Goal: Task Accomplishment & Management: Use online tool/utility

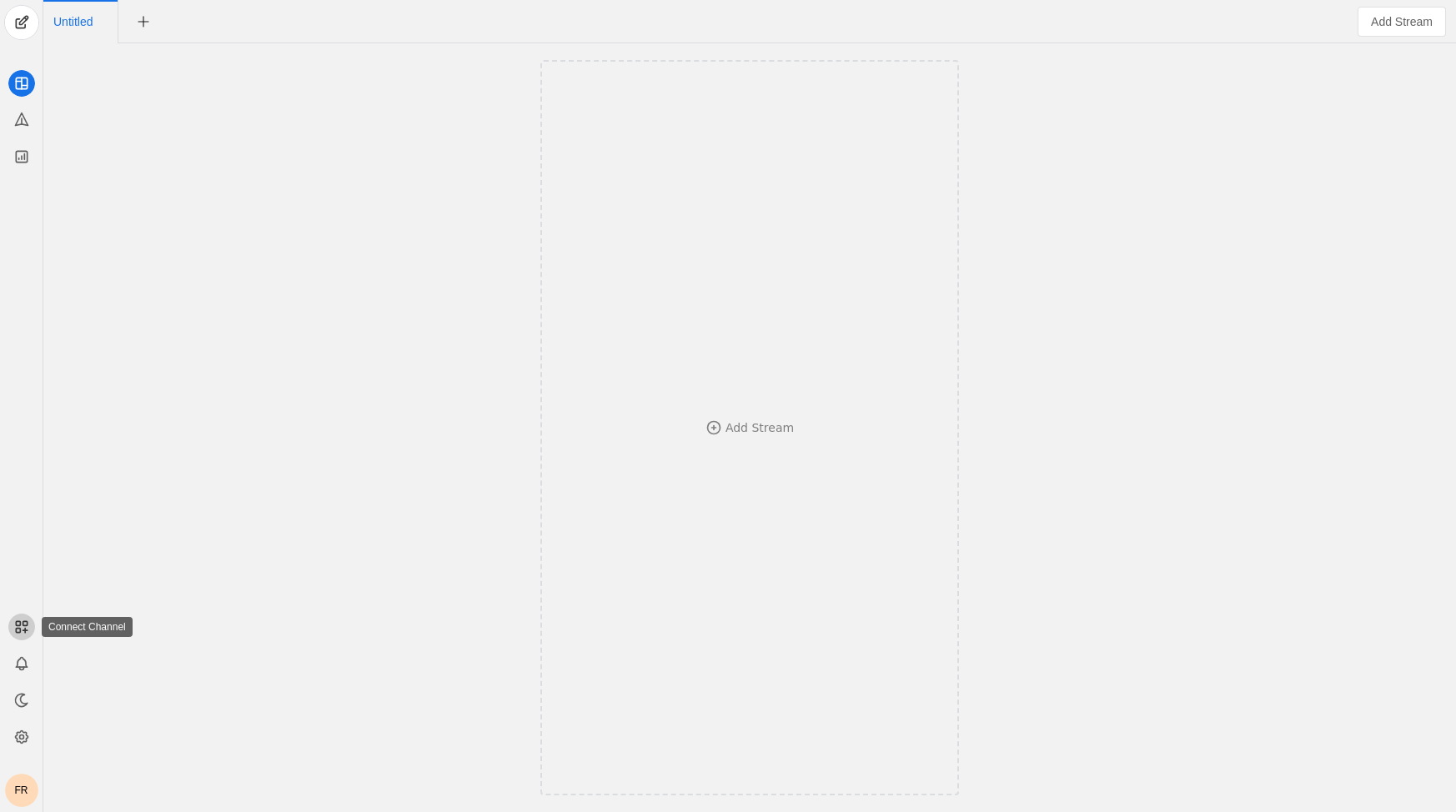
click at [20, 631] on icon at bounding box center [21, 626] width 16 height 16
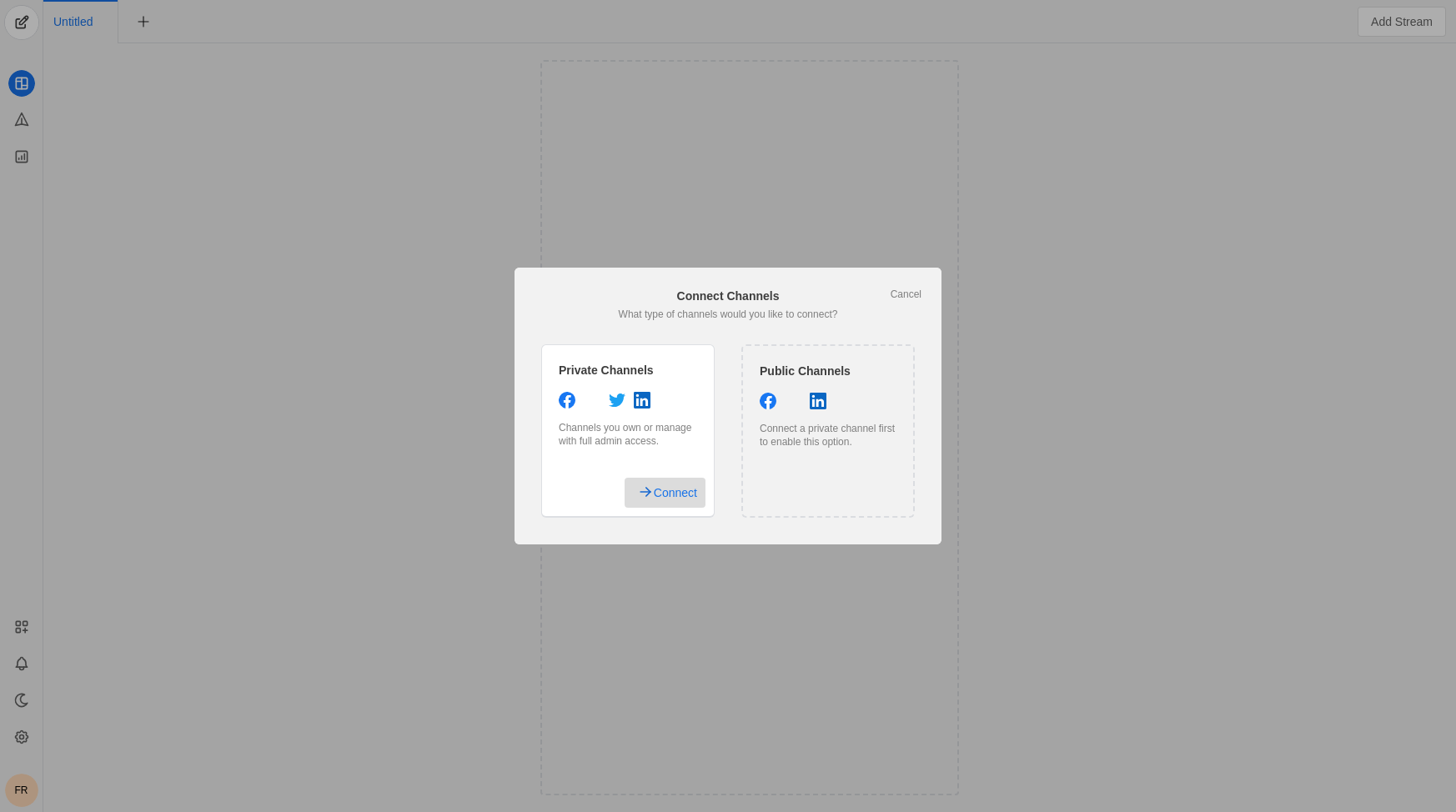
click at [669, 504] on span "Connect" at bounding box center [675, 492] width 44 height 30
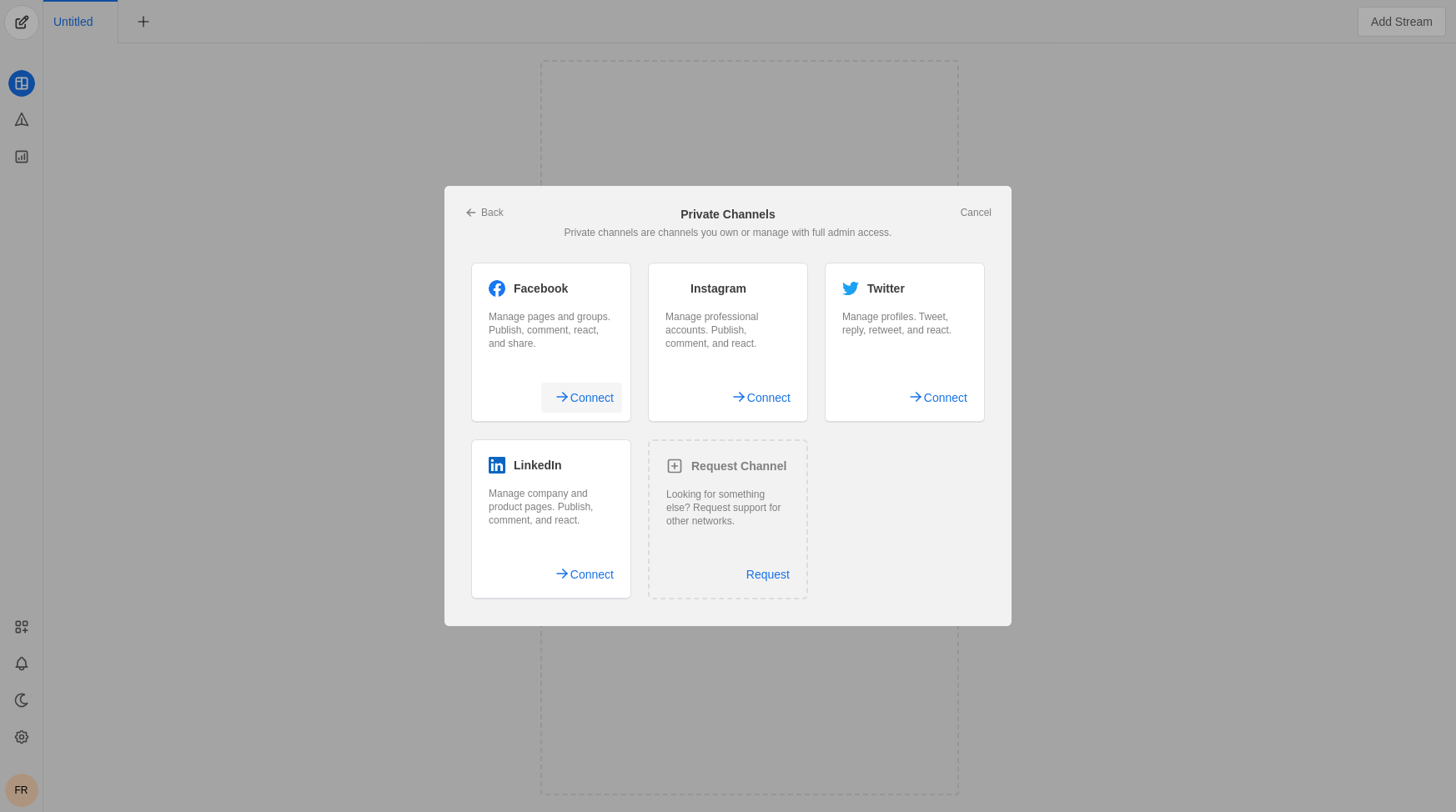
click at [589, 402] on span "Connect" at bounding box center [591, 397] width 44 height 30
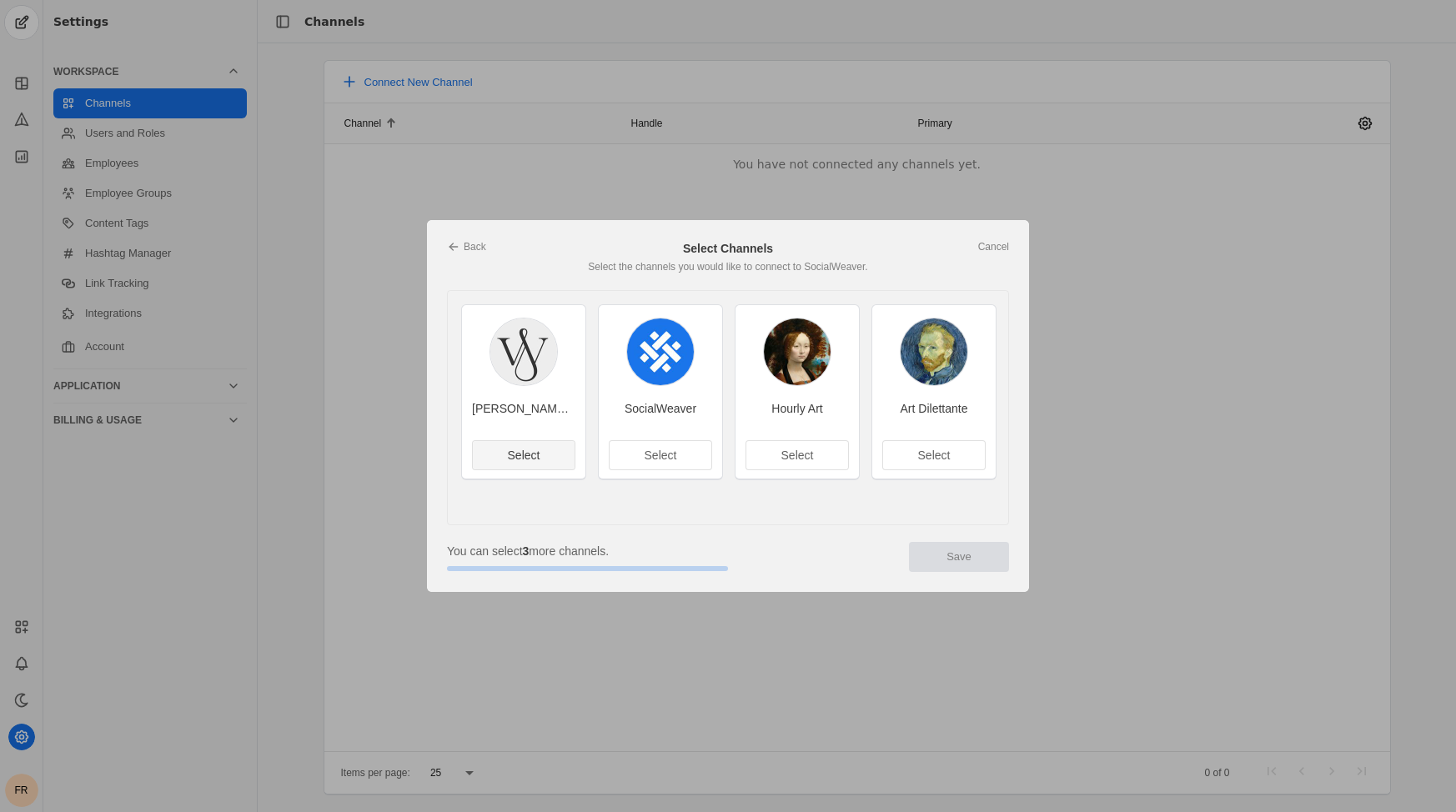
click at [528, 458] on span "Select" at bounding box center [524, 454] width 33 height 16
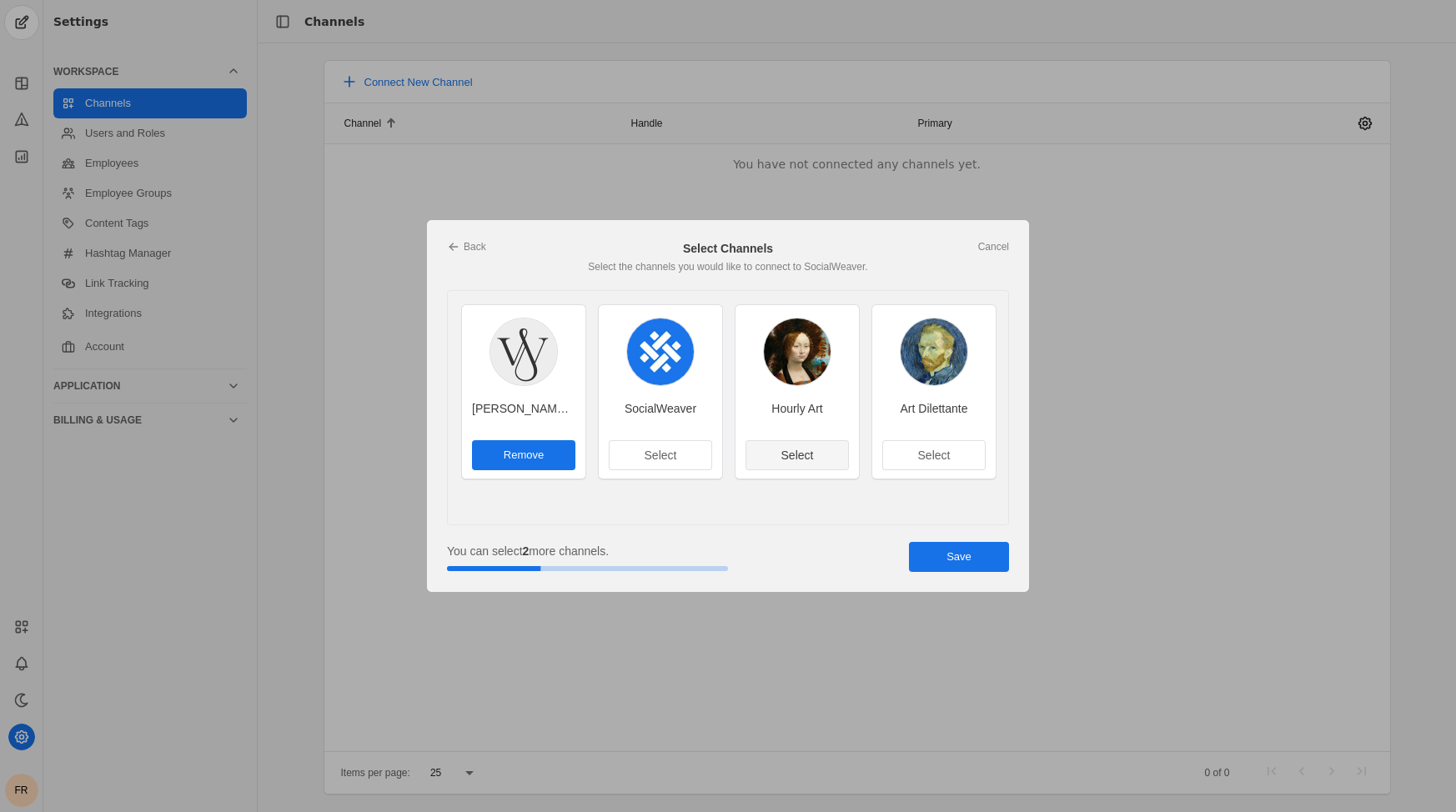
click at [811, 451] on span "Select" at bounding box center [798, 454] width 33 height 16
click at [506, 469] on span "undefined" at bounding box center [523, 454] width 104 height 30
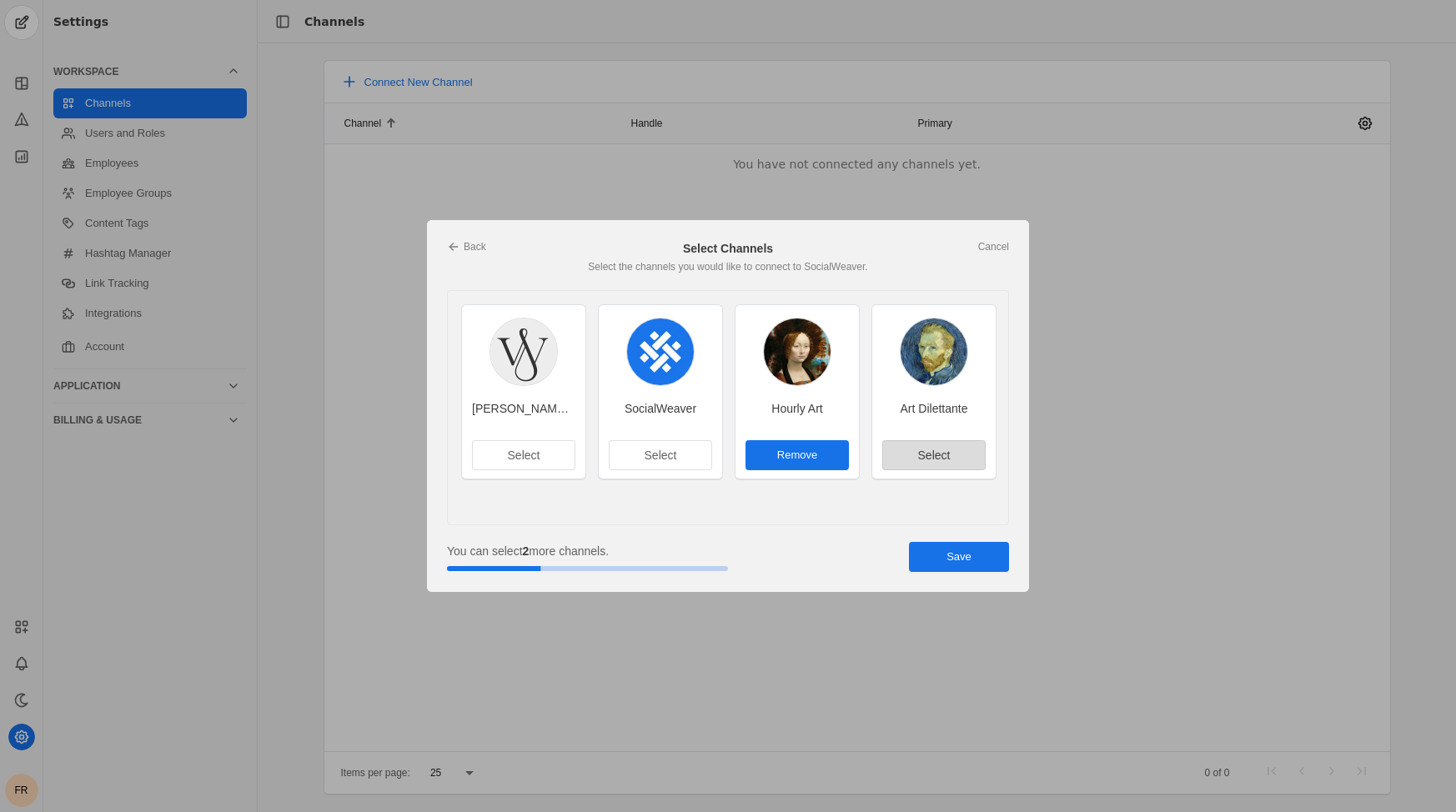
click at [938, 447] on span "Select" at bounding box center [935, 454] width 33 height 16
click at [994, 562] on span "undefined" at bounding box center [959, 556] width 100 height 30
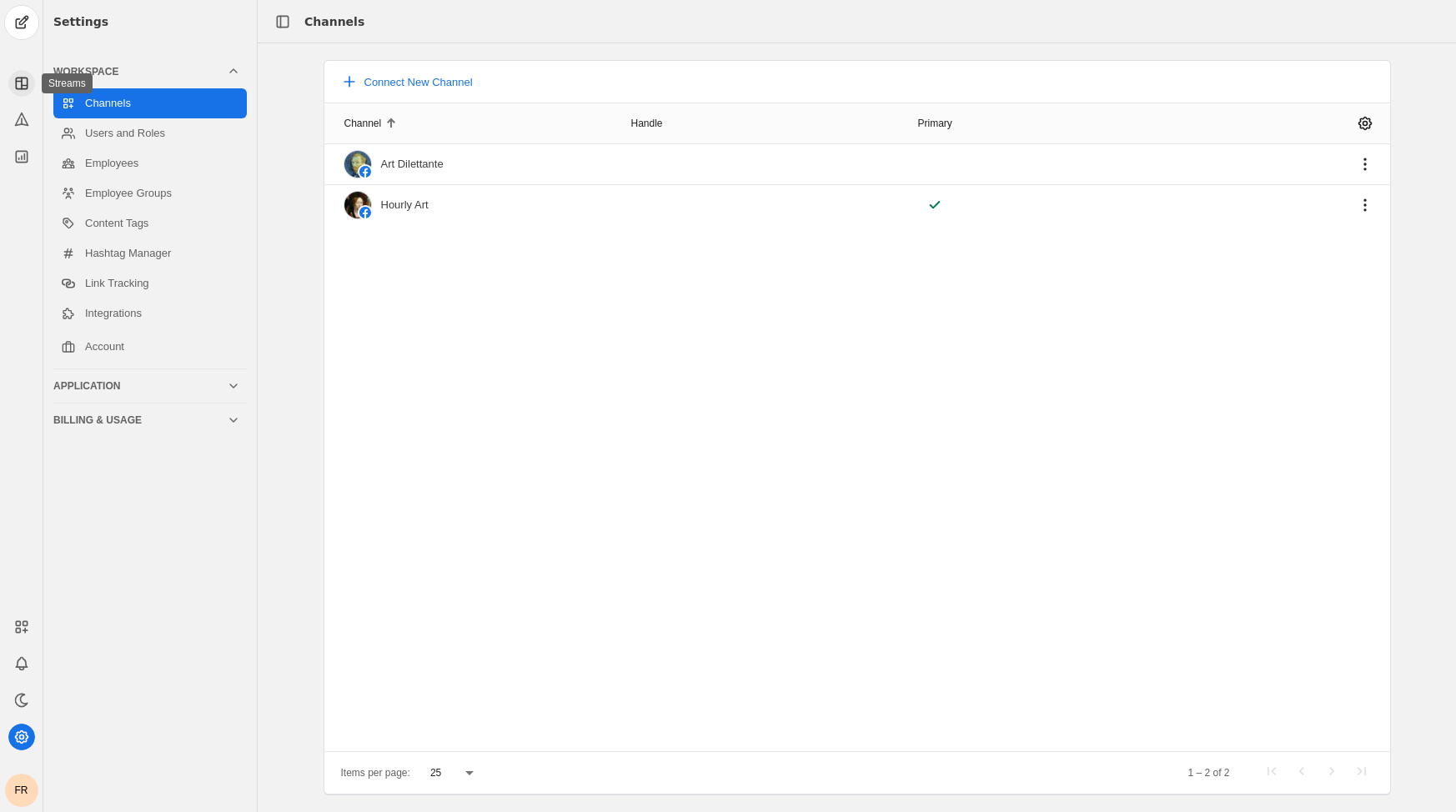
click at [15, 90] on icon at bounding box center [21, 83] width 16 height 16
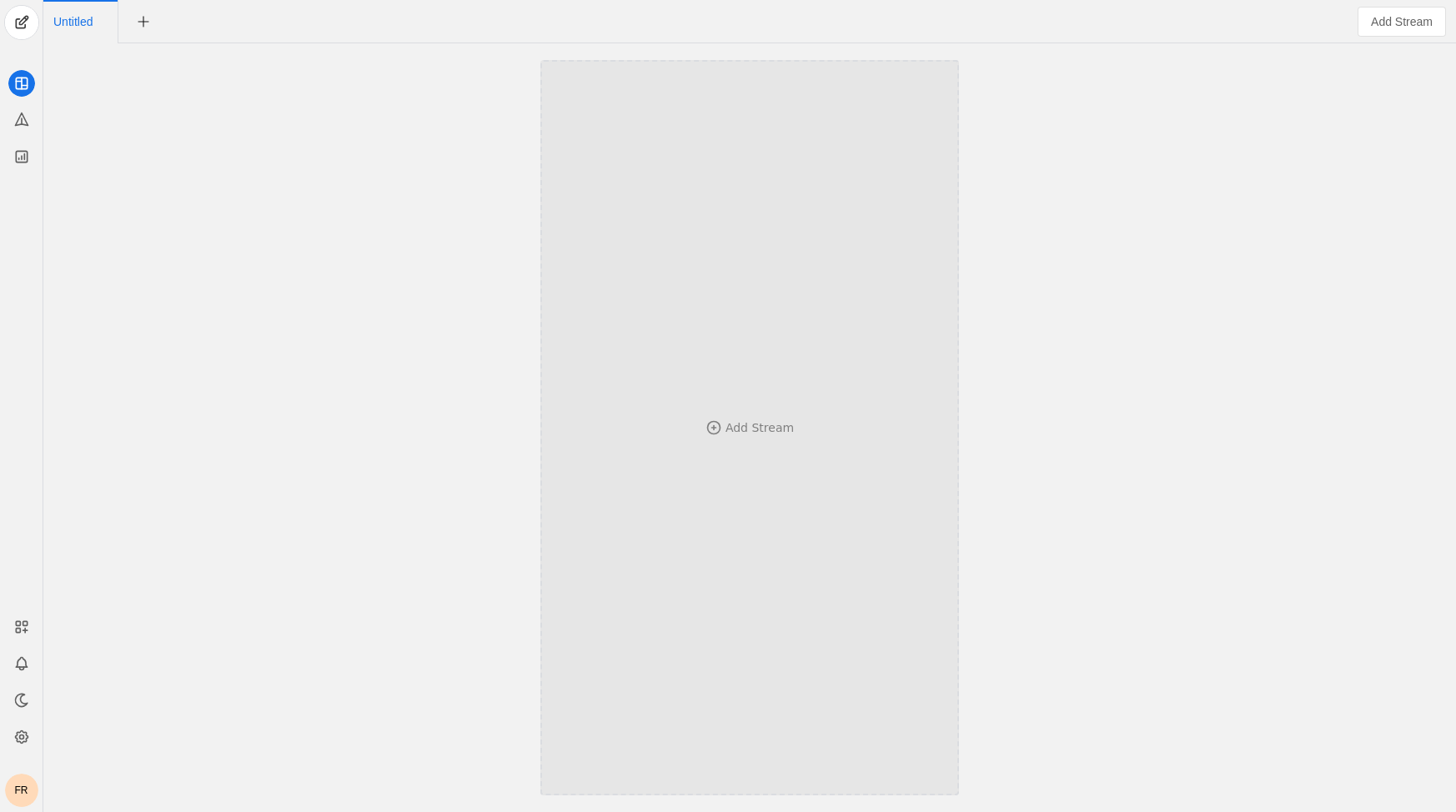
click at [735, 273] on div "Add Stream" at bounding box center [750, 428] width 308 height 572
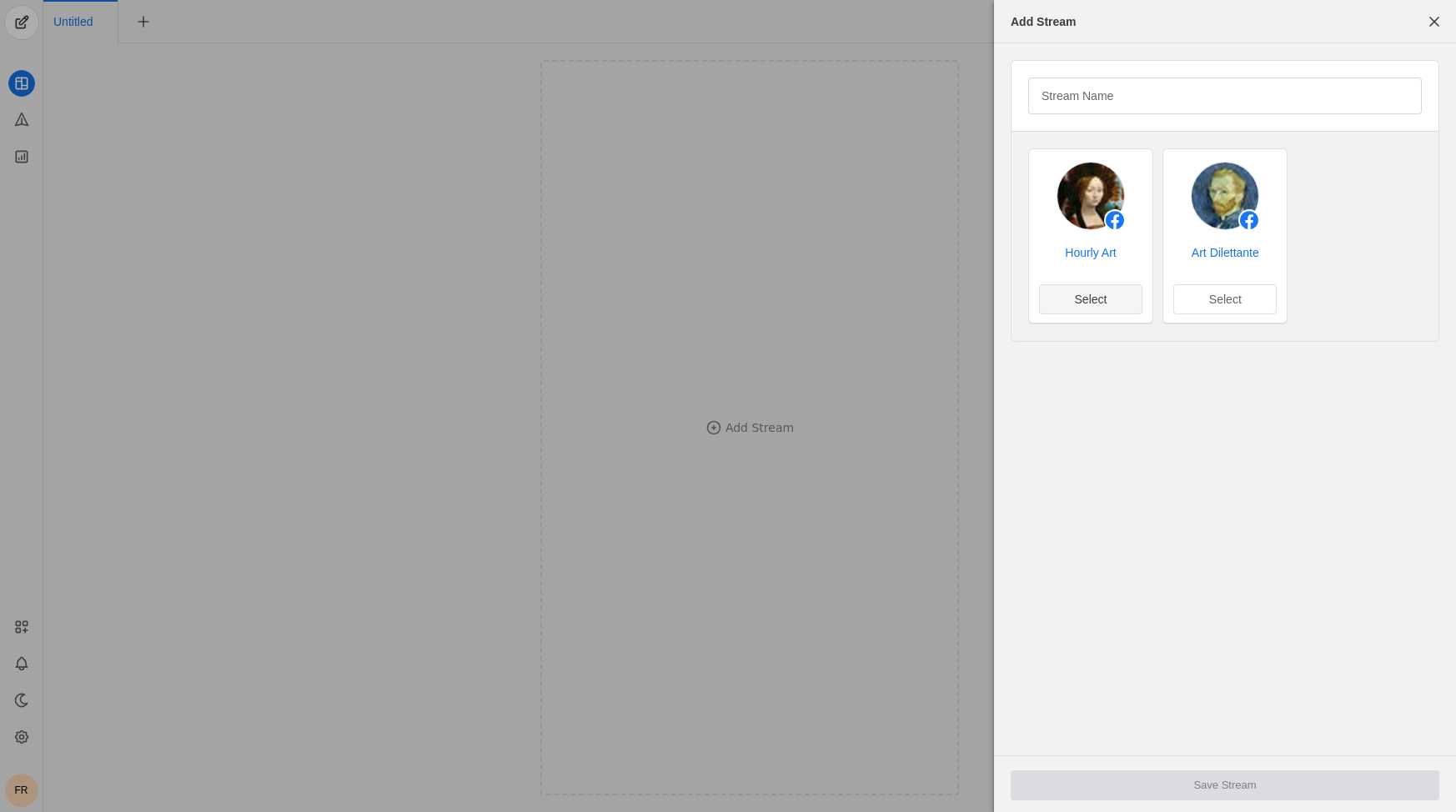
click at [1132, 296] on span "undefined" at bounding box center [1091, 299] width 102 height 28
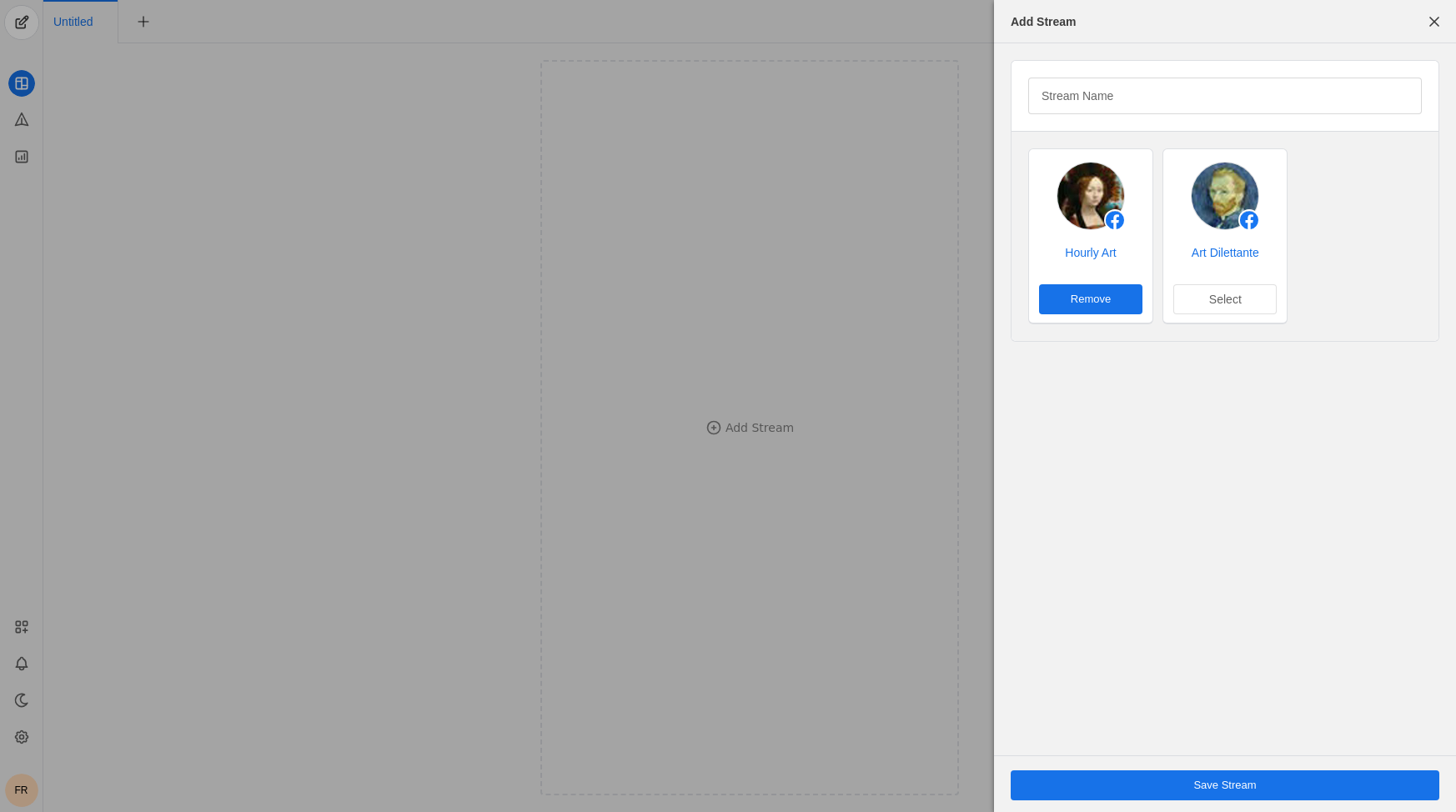
click at [1162, 768] on div "Save Stream" at bounding box center [1225, 785] width 429 height 57
click at [1162, 784] on span "undefined" at bounding box center [1225, 785] width 429 height 30
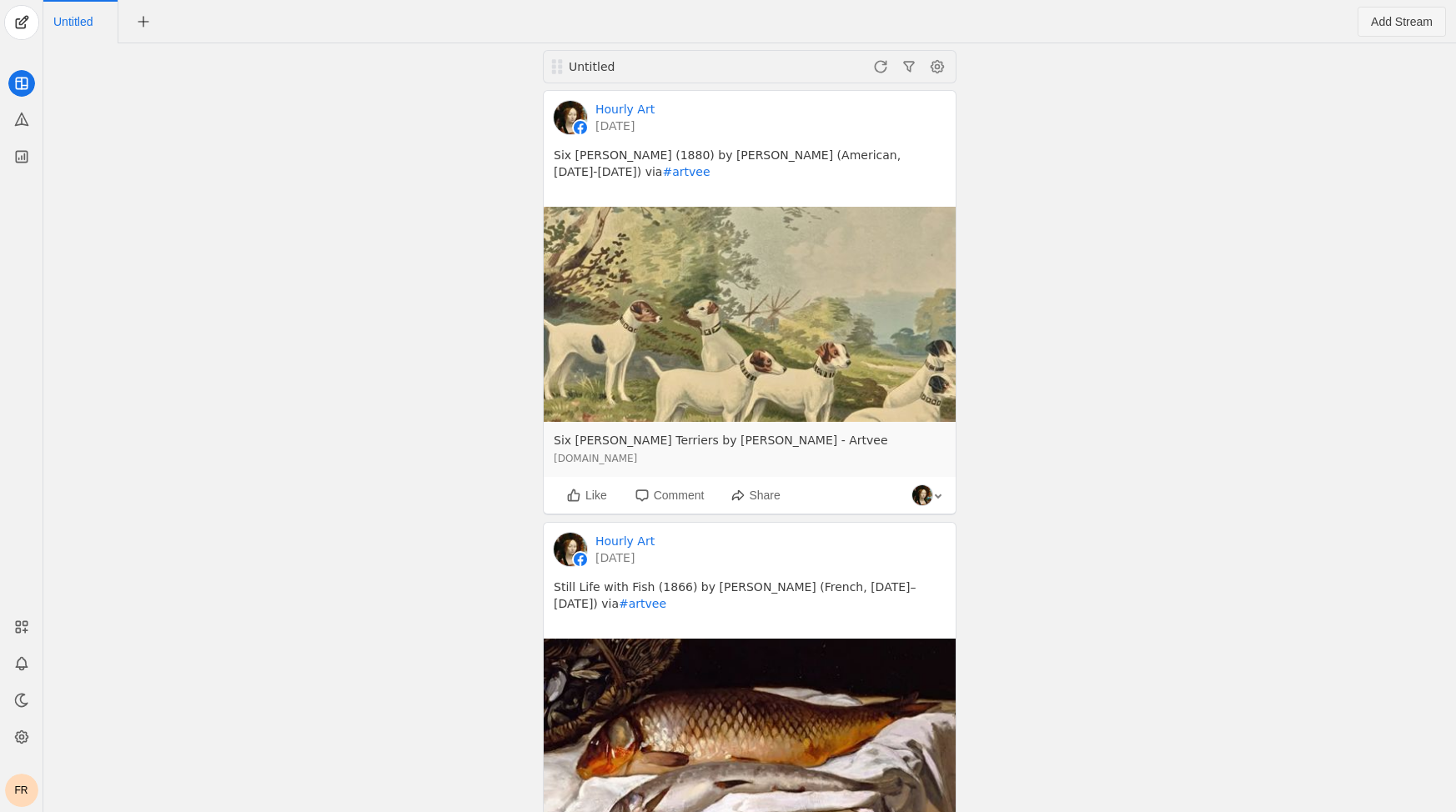
click at [1372, 24] on span "Add Stream" at bounding box center [1402, 21] width 62 height 16
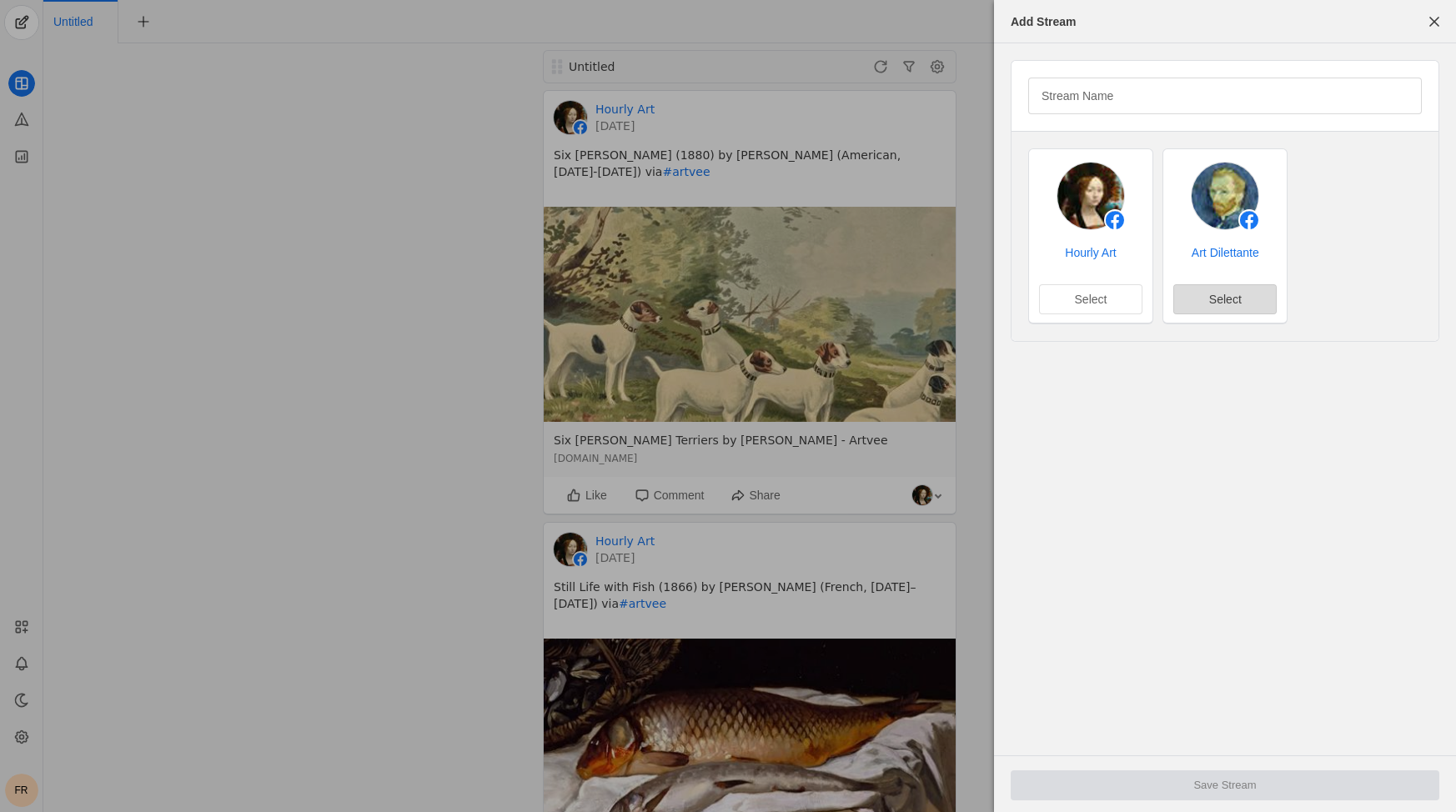
click at [1215, 309] on span "undefined" at bounding box center [1225, 299] width 102 height 28
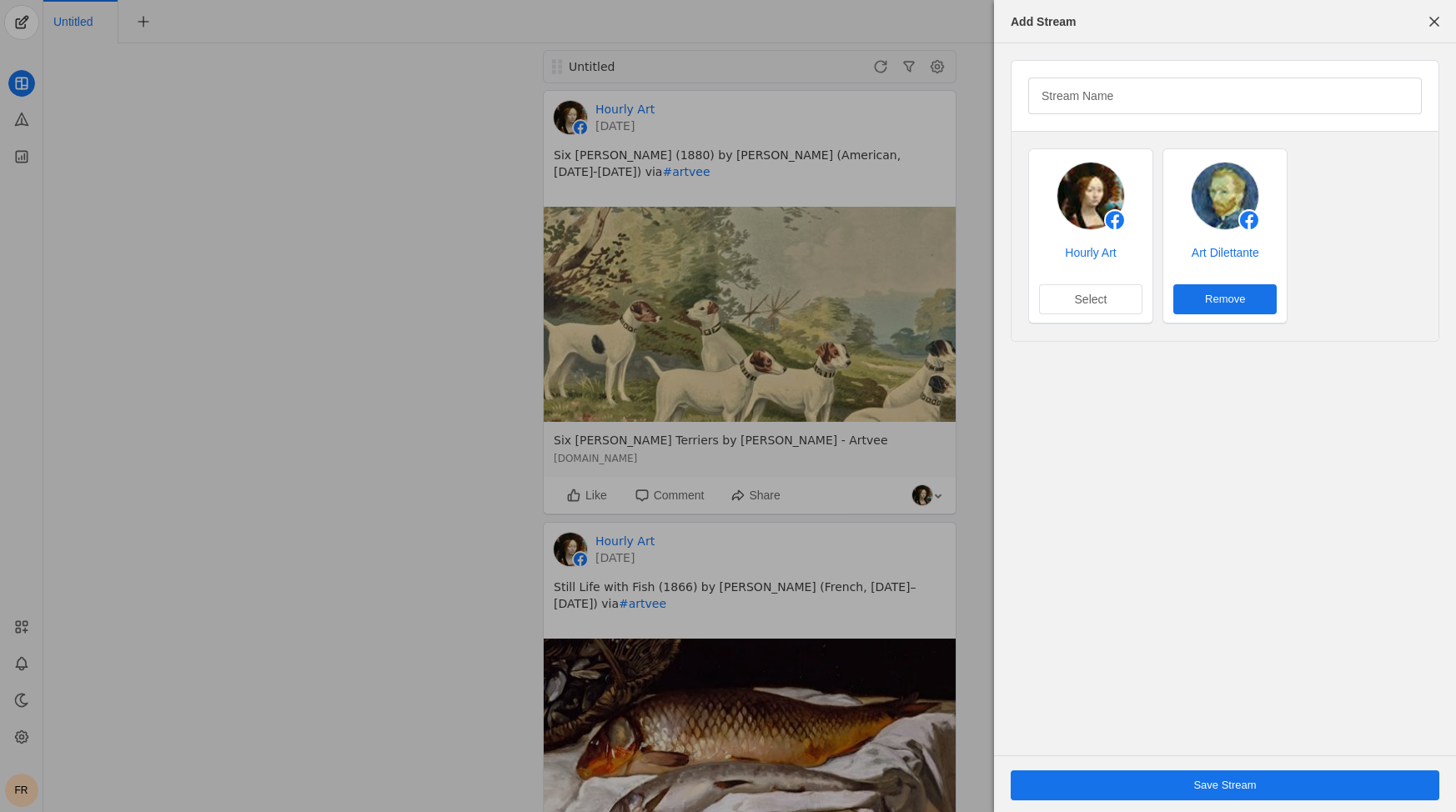
click at [1216, 780] on span "Save Stream" at bounding box center [1224, 785] width 62 height 16
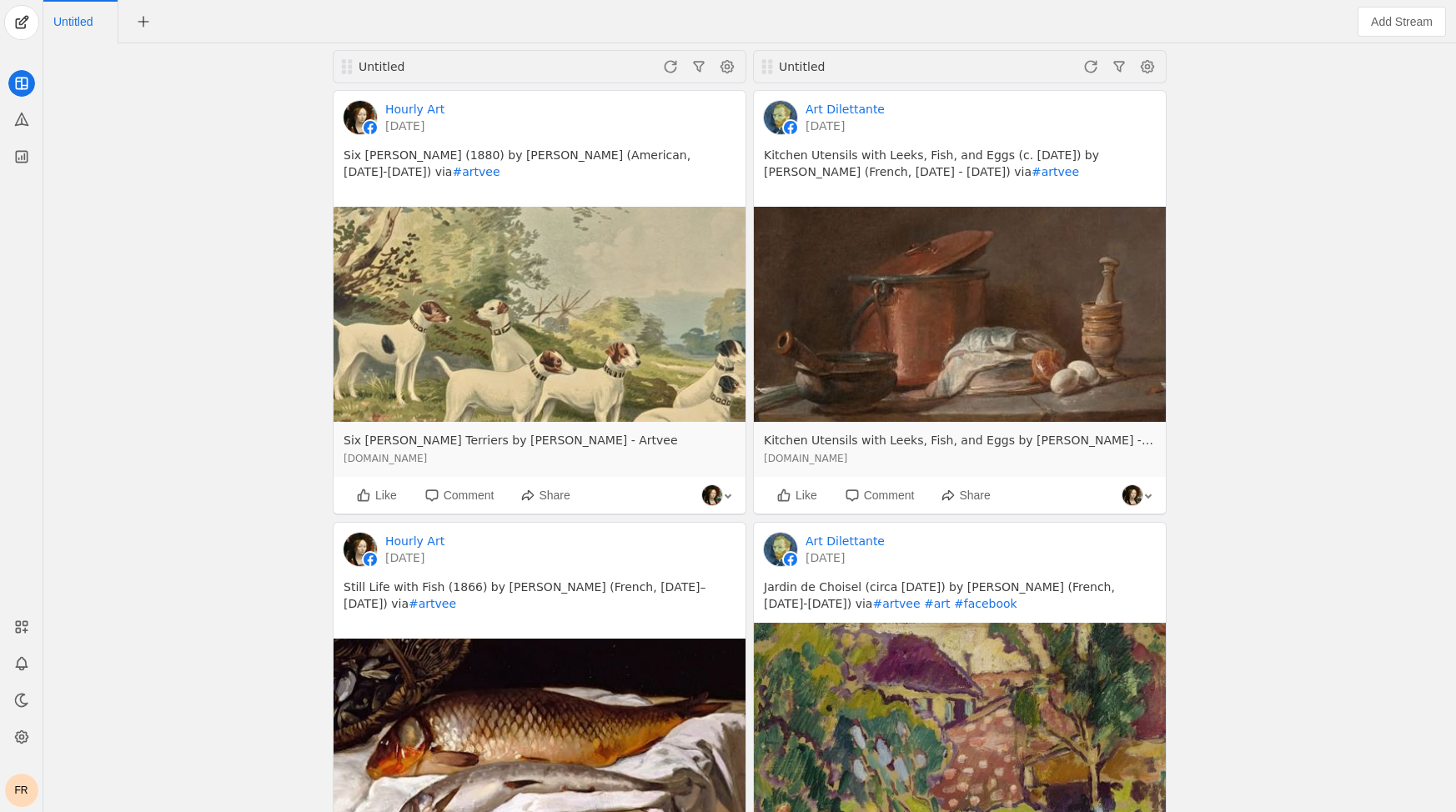
click at [1209, 259] on div "Untitled Hourly Art 3 months ago Six Jack Russell Terriers (1880) by Alexander …" at bounding box center [750, 428] width 1405 height 768
